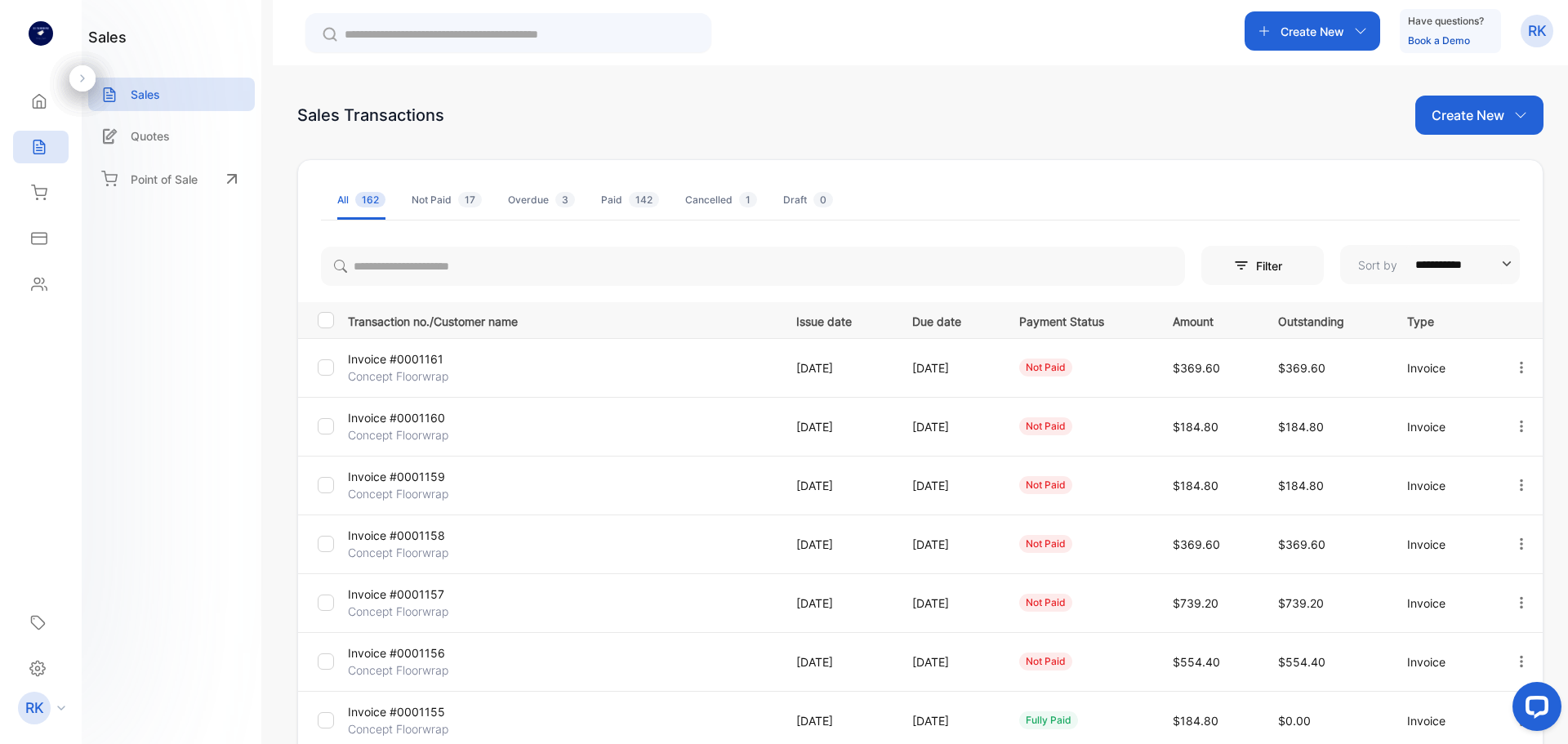
click at [557, 199] on span "3" at bounding box center [565, 199] width 19 height 16
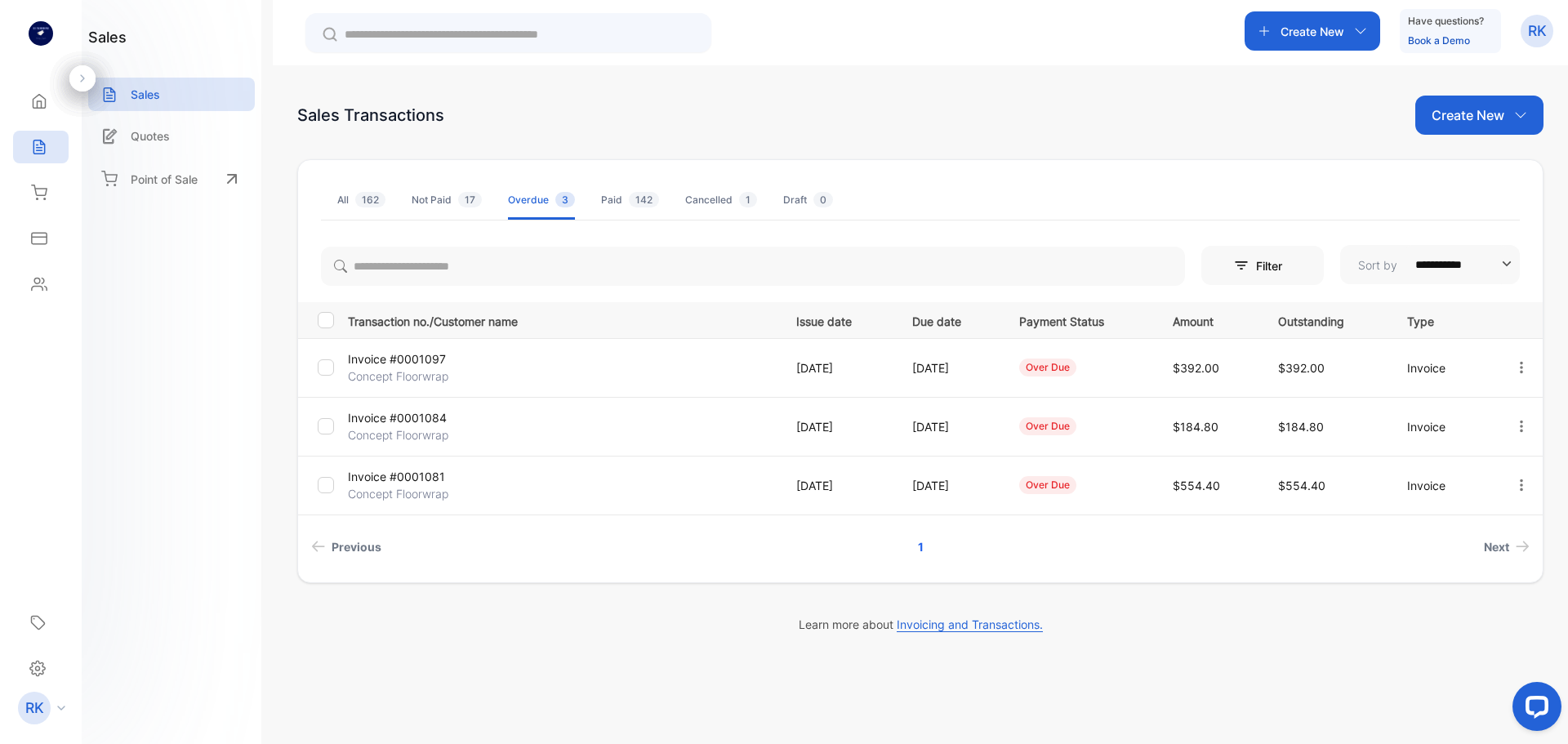
click at [685, 203] on div "Cancelled 1" at bounding box center [721, 200] width 72 height 15
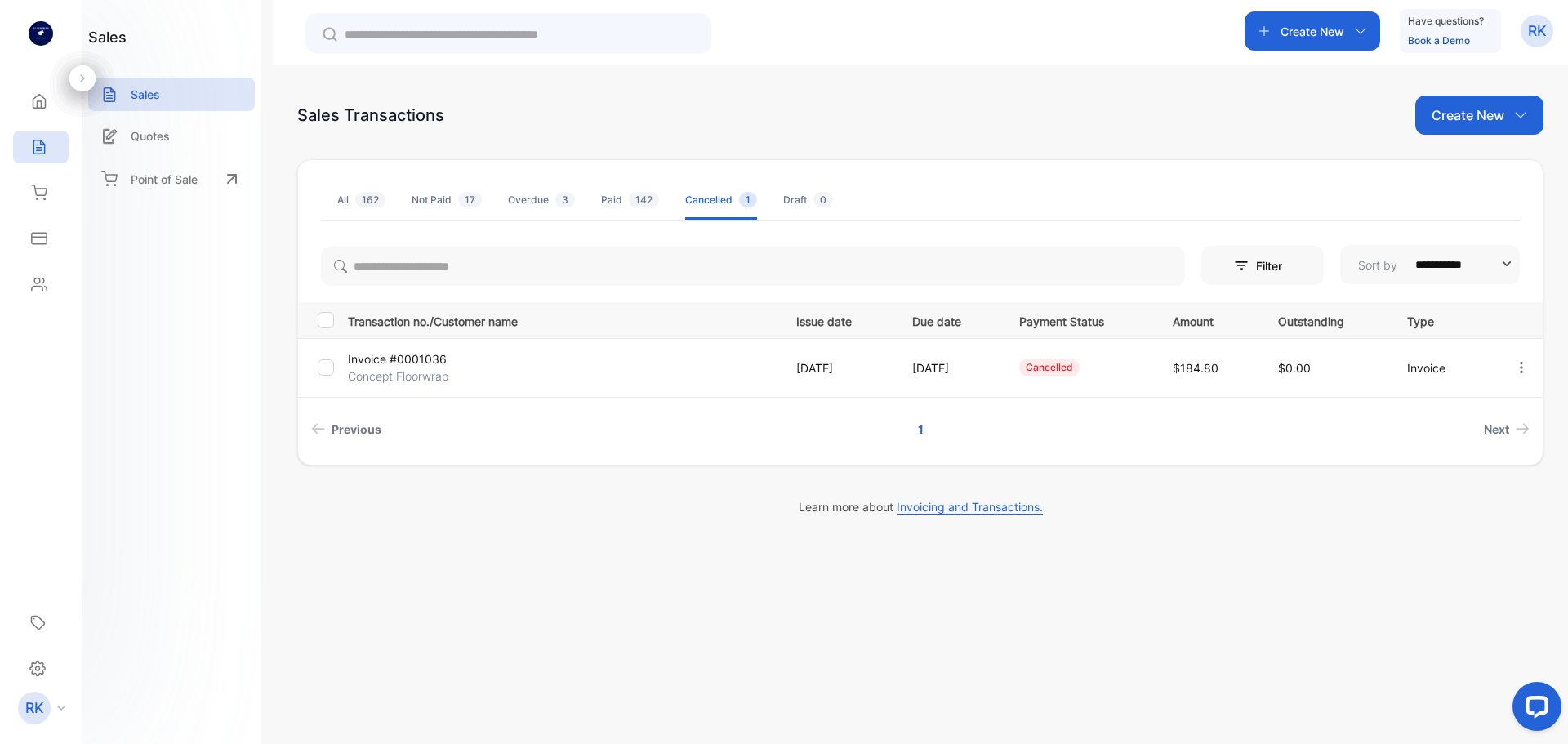
click at [1075, 368] on div "Cancelled" at bounding box center [1049, 367] width 60 height 18
click at [1521, 366] on icon "button" at bounding box center [1522, 366] width 4 height 11
click at [1492, 411] on span "View/Edit Invoice" at bounding box center [1485, 414] width 108 height 19
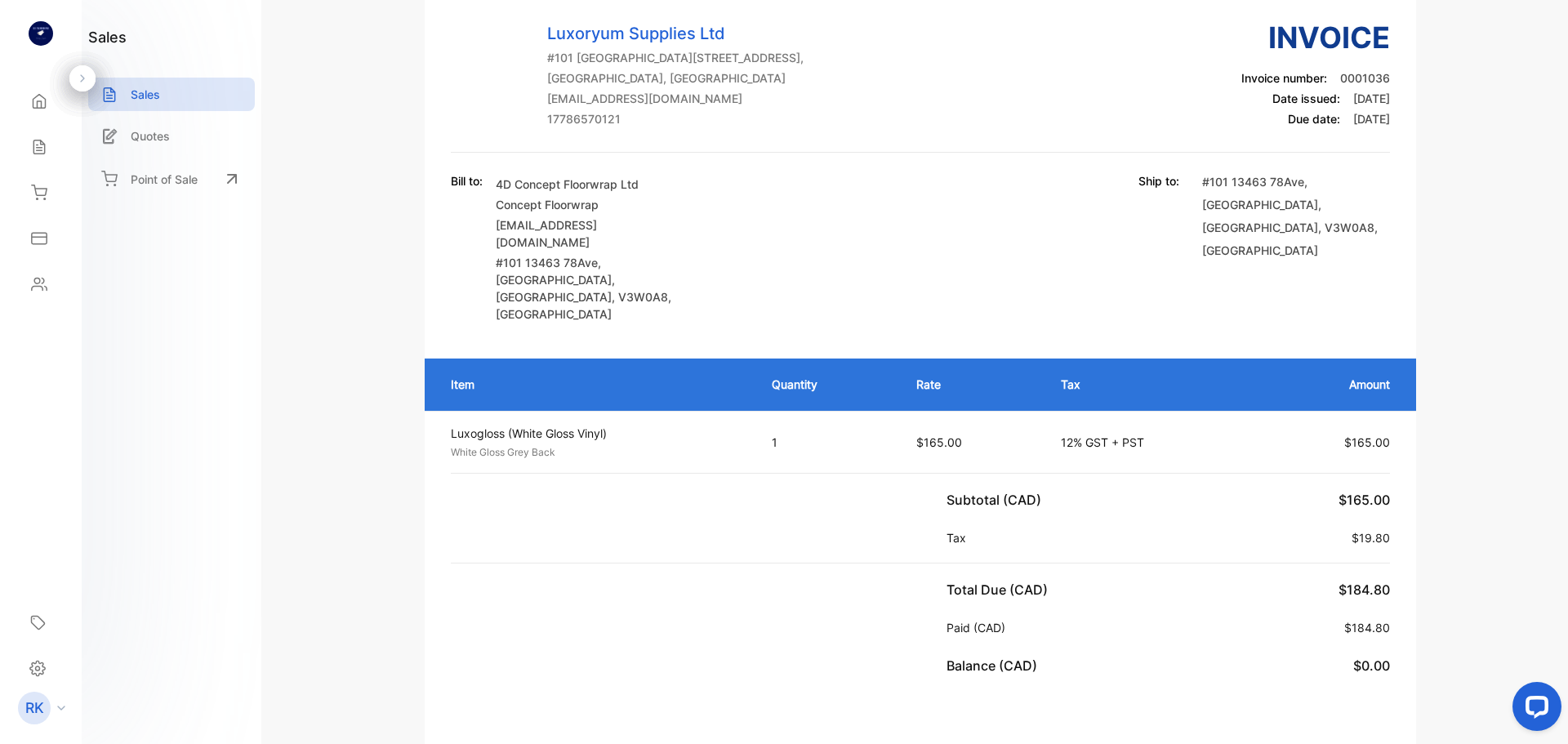
scroll to position [163, 0]
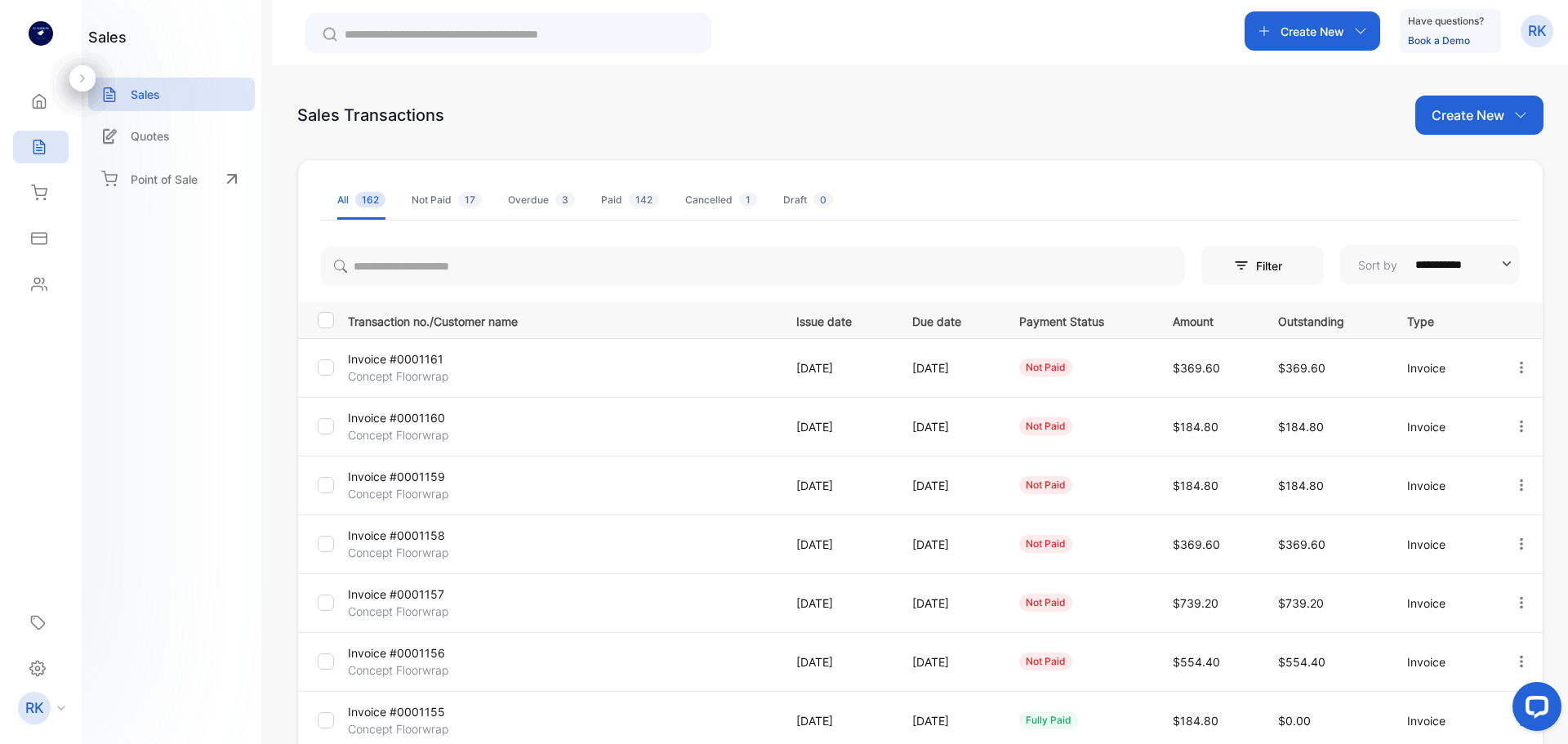
click at [645, 200] on span "142" at bounding box center [644, 199] width 31 height 16
click at [1517, 370] on icon "button" at bounding box center [1522, 367] width 15 height 15
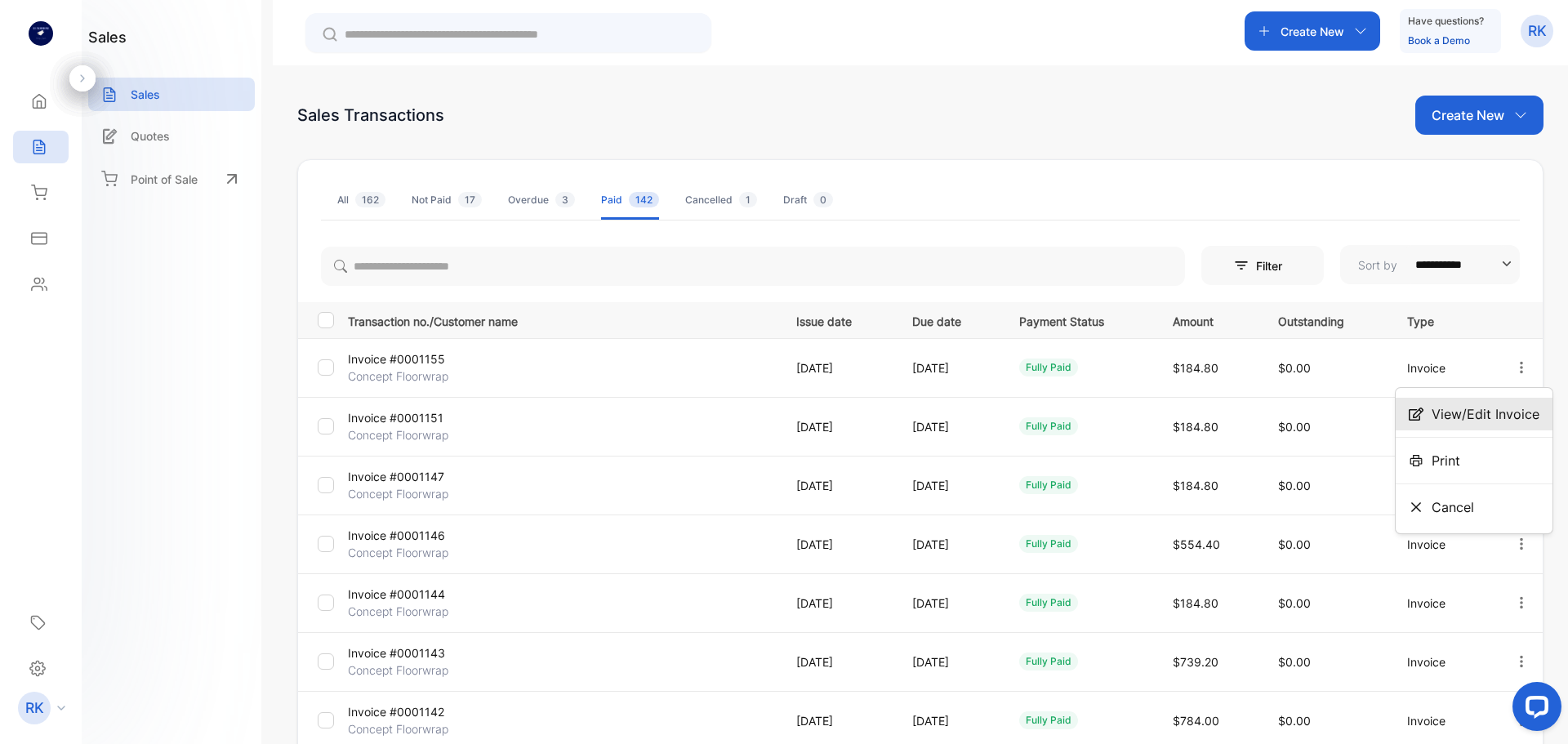
click at [1507, 410] on span "View/Edit Invoice" at bounding box center [1485, 414] width 108 height 19
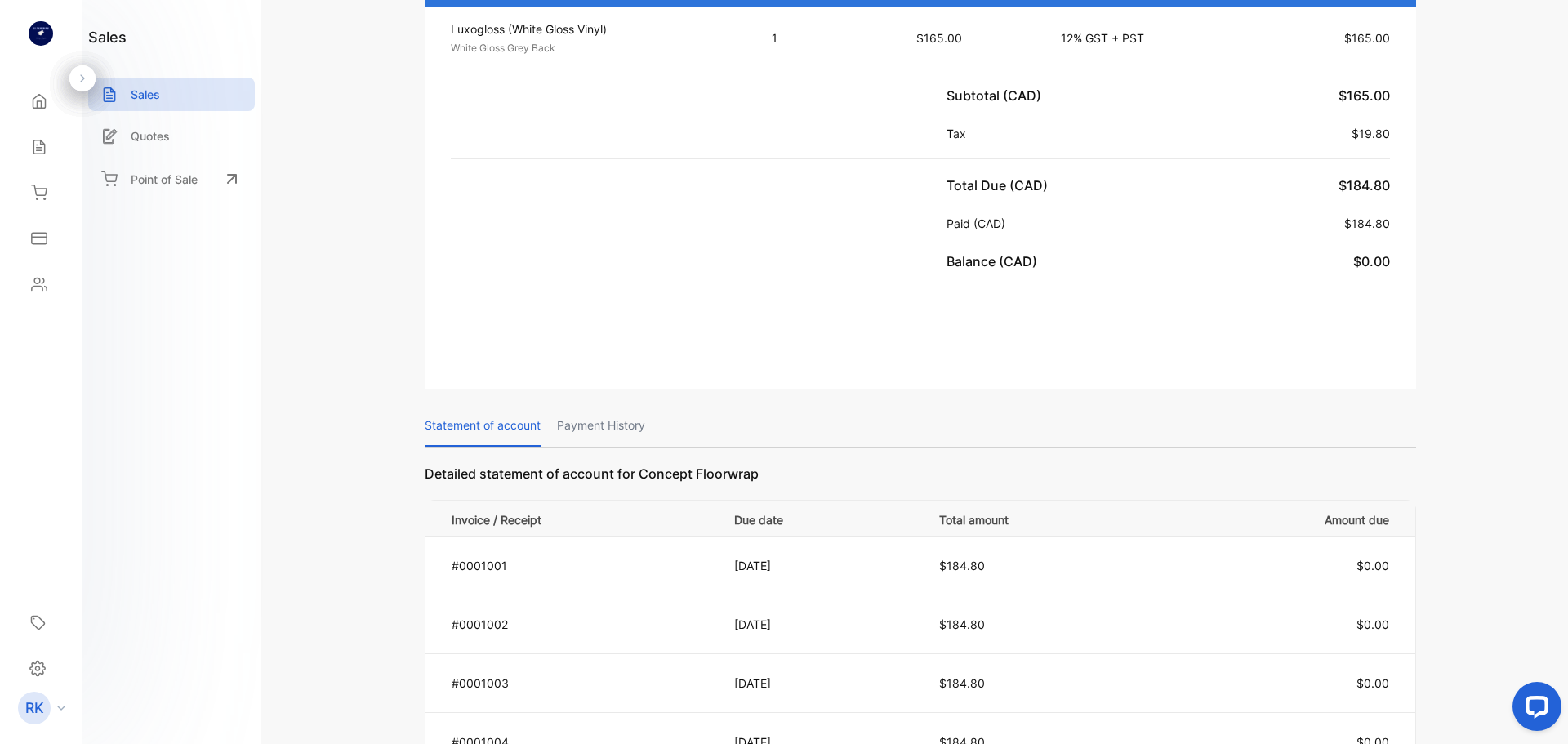
scroll to position [490, 0]
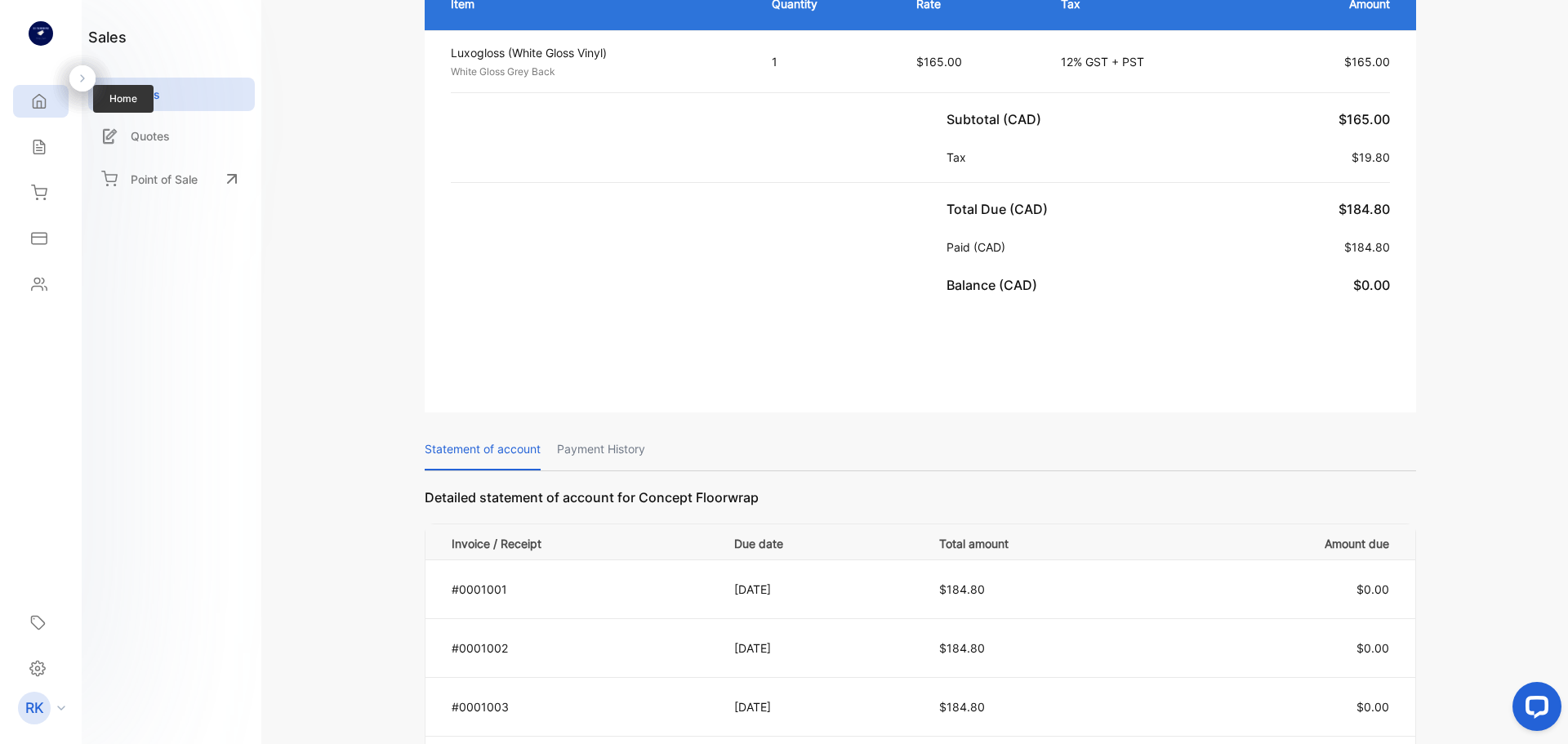
click at [35, 103] on icon at bounding box center [39, 101] width 17 height 17
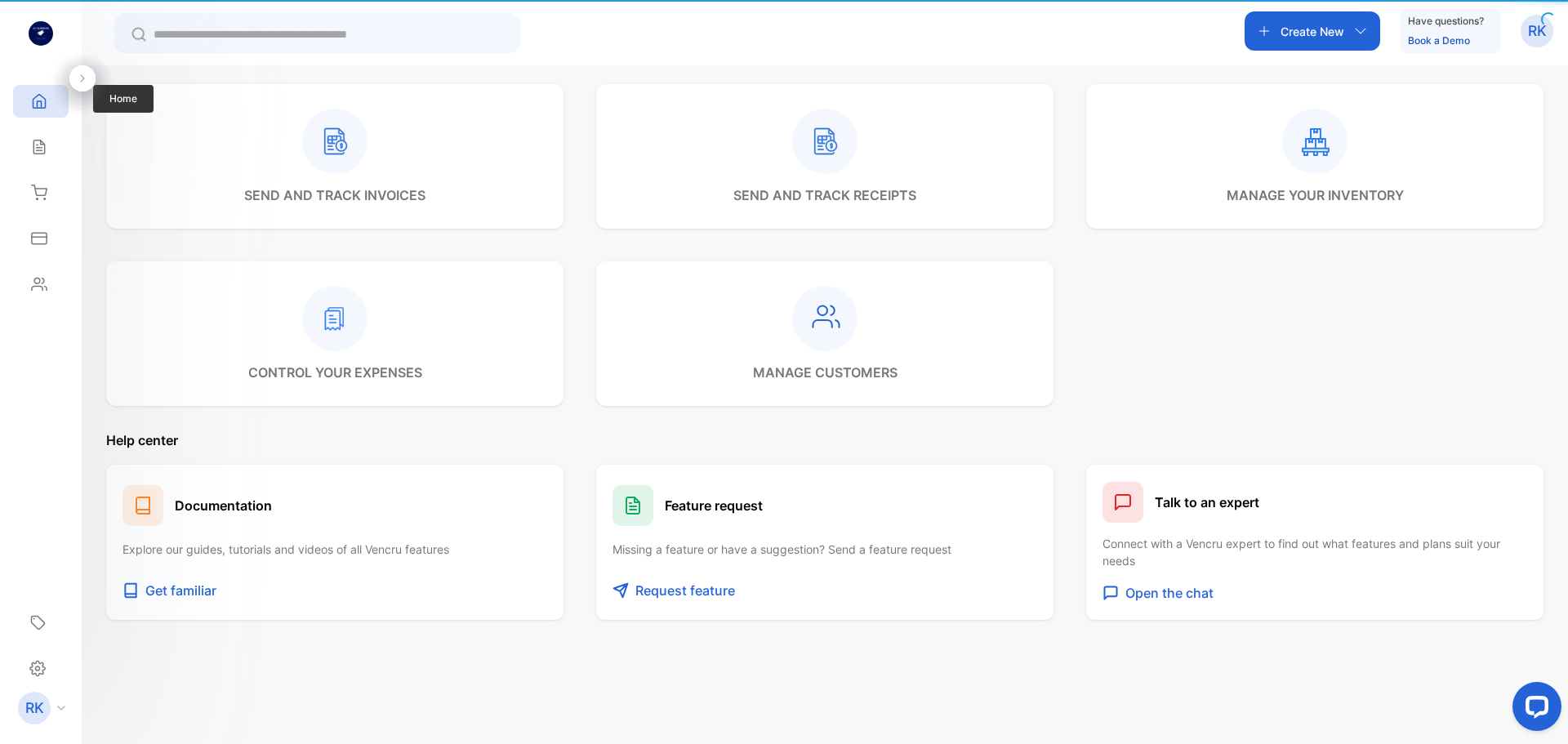
scroll to position [60, 0]
